Goal: Task Accomplishment & Management: Use online tool/utility

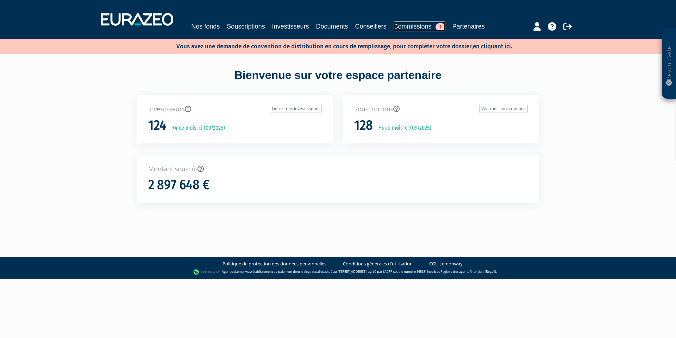
click at [417, 23] on link "Commissions 1" at bounding box center [420, 26] width 52 height 10
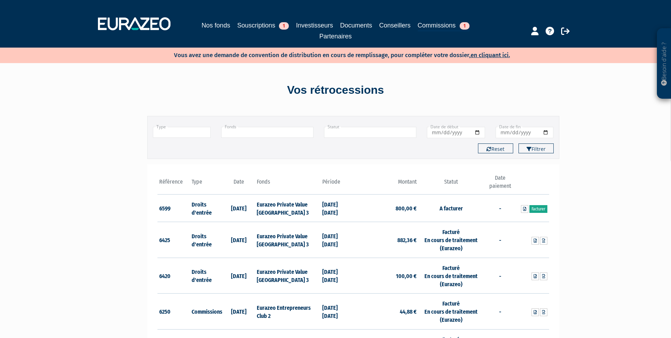
click at [540, 209] on link "Facturer" at bounding box center [538, 209] width 18 height 8
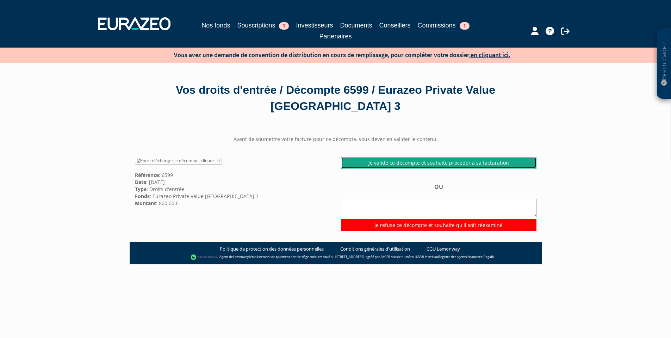
click at [411, 162] on link "Je valide ce décompte et souhaite procéder à sa facturation" at bounding box center [438, 163] width 195 height 12
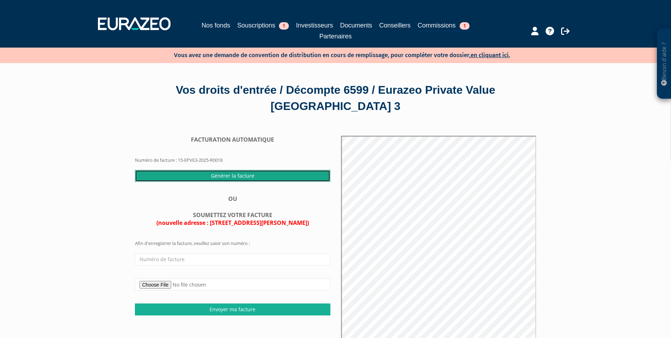
click at [232, 177] on input "Générer la facture" at bounding box center [232, 176] width 195 height 12
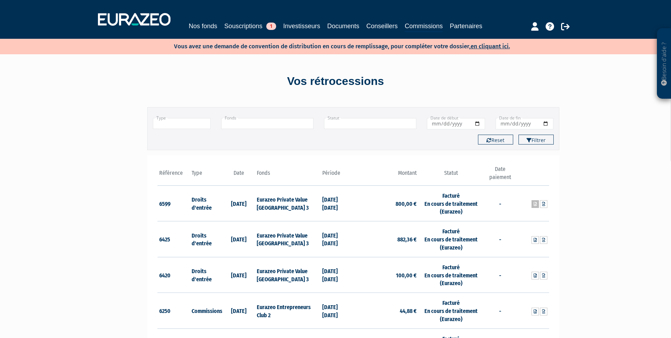
click at [531, 203] on link at bounding box center [534, 204] width 7 height 8
click at [542, 202] on icon at bounding box center [543, 204] width 3 height 4
